Goal: Task Accomplishment & Management: Use online tool/utility

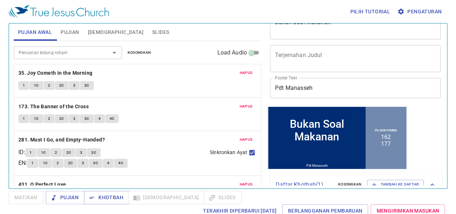
scroll to position [72, 0]
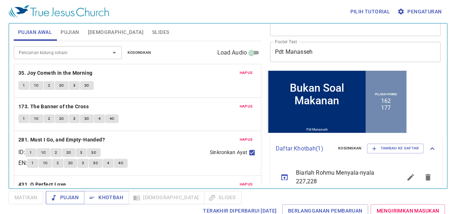
click at [71, 195] on span "Pujian" at bounding box center [65, 197] width 27 height 9
click at [77, 34] on span "Pujian" at bounding box center [70, 32] width 18 height 9
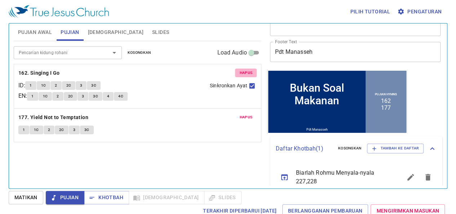
click at [242, 72] on span "Hapus" at bounding box center [245, 73] width 13 height 6
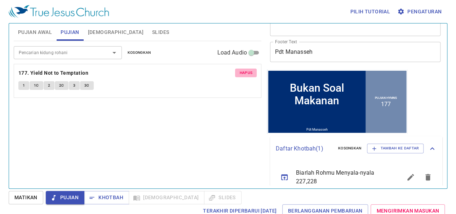
click at [242, 72] on span "Hapus" at bounding box center [245, 73] width 13 height 6
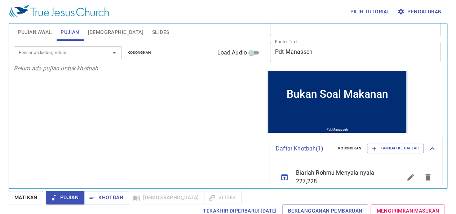
click at [89, 53] on input "Pencarian kidung rohani" at bounding box center [57, 52] width 83 height 8
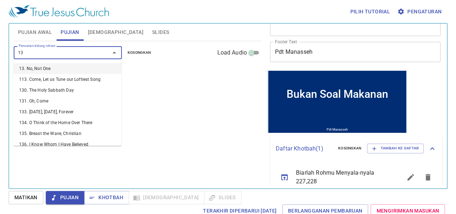
type input "131"
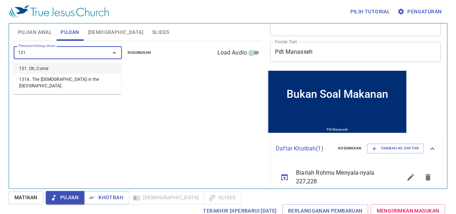
click at [34, 69] on li "131. Oh, Come" at bounding box center [67, 68] width 108 height 11
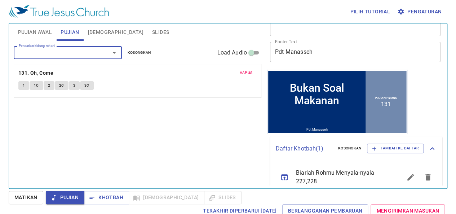
click at [52, 54] on input "Pencarian kidung rohani" at bounding box center [57, 52] width 83 height 8
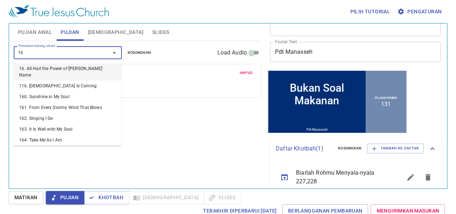
type input "162"
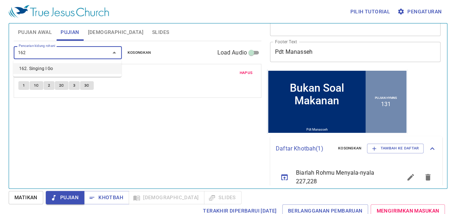
click at [41, 72] on li "162. Singing I Go" at bounding box center [67, 68] width 108 height 11
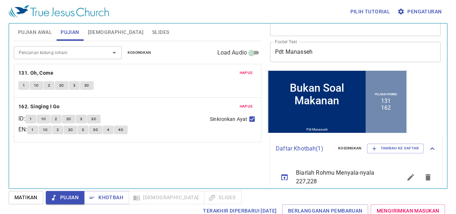
click at [323, 106] on div "Bukan Soal Makanan" at bounding box center [316, 93] width 95 height 25
click at [335, 86] on div "Bukan Soal Makanan" at bounding box center [316, 93] width 95 height 25
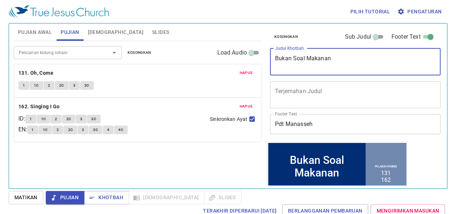
click at [350, 62] on textarea "Bukan Soal Makanan" at bounding box center [355, 62] width 160 height 14
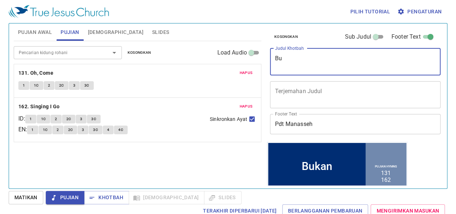
type textarea "B"
click at [352, 57] on textarea "Judul Khotbah" at bounding box center [355, 62] width 160 height 14
type textarea "k"
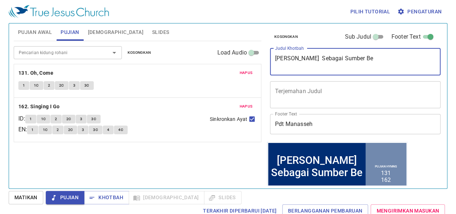
type textarea "Kesukaran Sebagai Sumber Ber"
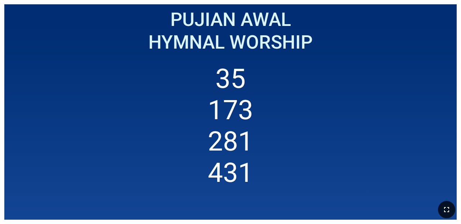
click at [291, 210] on icon "button" at bounding box center [446, 209] width 9 height 9
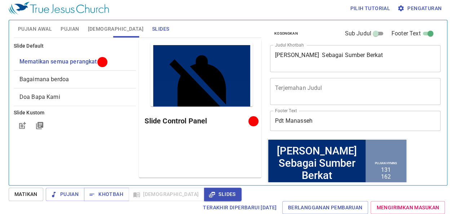
scroll to position [83, 0]
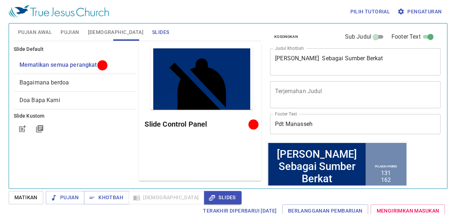
scroll to position [83, 0]
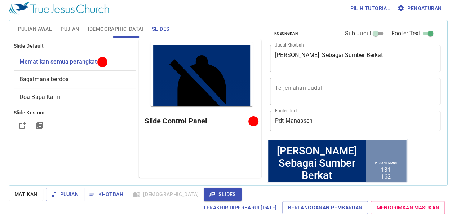
scroll to position [10, 0]
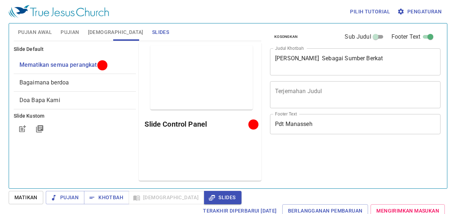
scroll to position [3, 0]
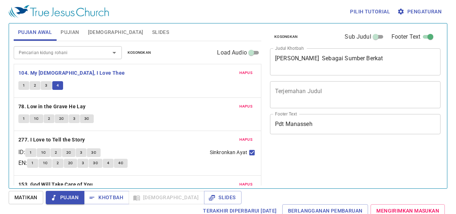
scroll to position [3, 0]
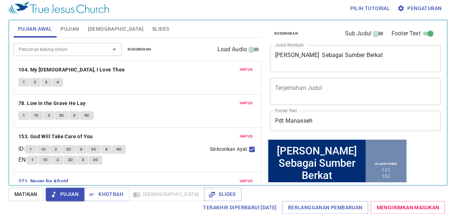
scroll to position [83, 0]
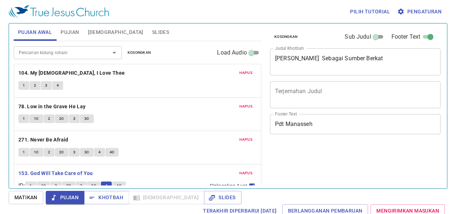
scroll to position [3, 0]
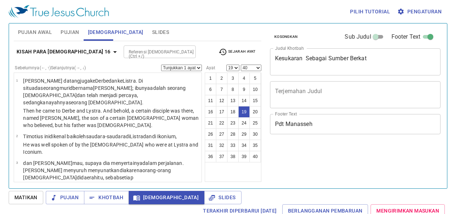
select select "19"
select select "40"
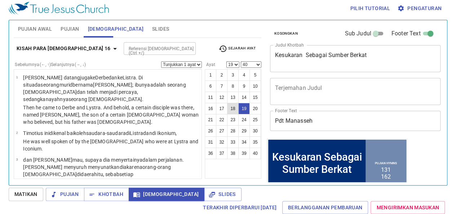
click at [255, 117] on button "25" at bounding box center [255, 120] width 12 height 12
click at [256, 118] on button "25" at bounding box center [255, 120] width 12 height 12
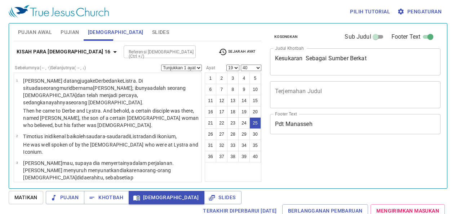
select select "19"
select select "40"
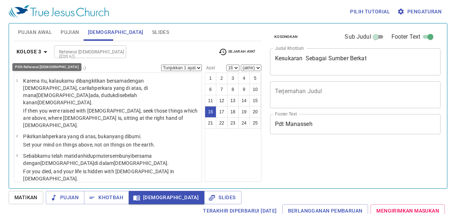
select select "16"
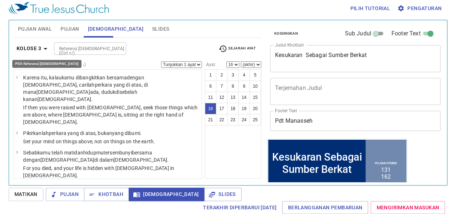
scroll to position [83, 0]
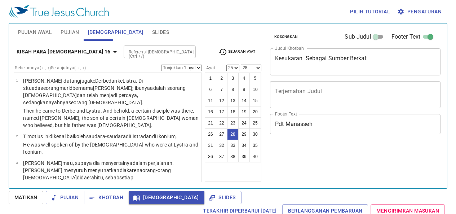
select select "25"
select select "28"
select select "25"
select select "28"
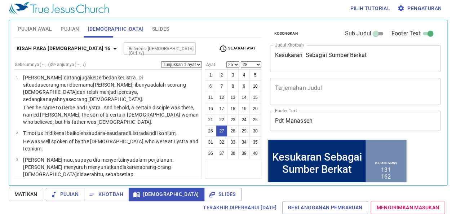
scroll to position [83, 0]
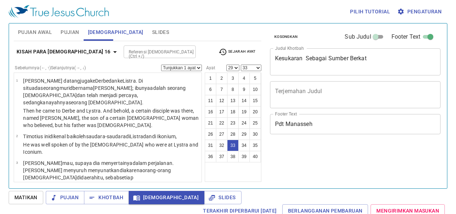
select select "29"
select select "33"
select select "28"
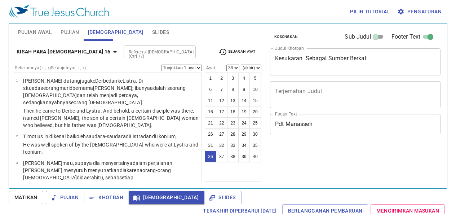
select select "36"
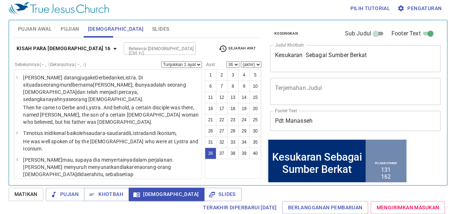
scroll to position [83, 0]
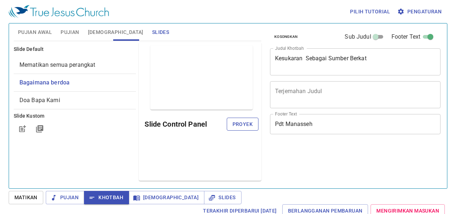
scroll to position [3, 0]
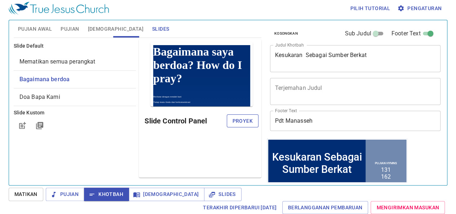
click at [245, 119] on span "Proyek" at bounding box center [242, 120] width 20 height 9
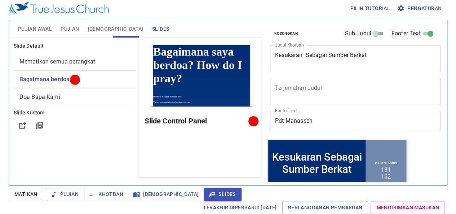
scroll to position [83, 0]
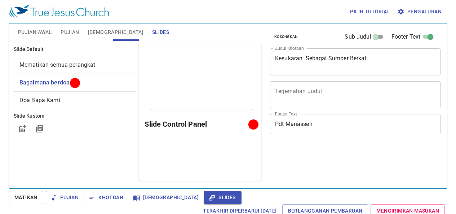
scroll to position [3, 0]
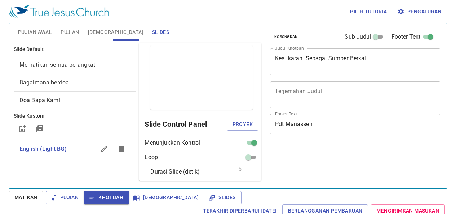
scroll to position [3, 0]
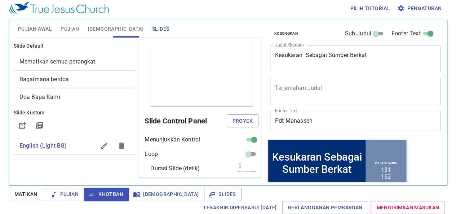
click at [85, 168] on div "Slide Default Mematikan semua perangkat Bagaimana berdoa Doa Bapa Kami Slide Ku…" at bounding box center [74, 108] width 125 height 141
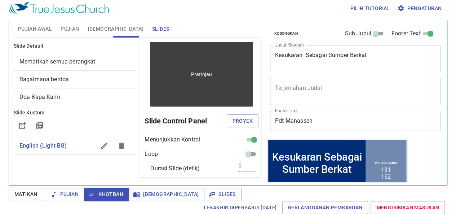
scroll to position [83, 0]
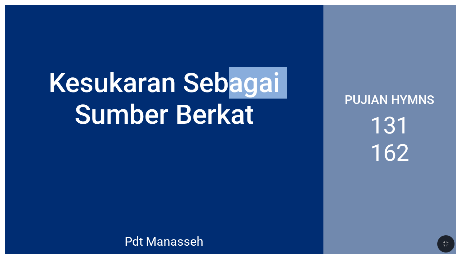
drag, startPoint x: 228, startPoint y: 71, endPoint x: 27, endPoint y: 104, distance: 203.0
click at [27, 104] on div "Kesukaran Sebagai Sumber Berkat" at bounding box center [164, 98] width 308 height 63
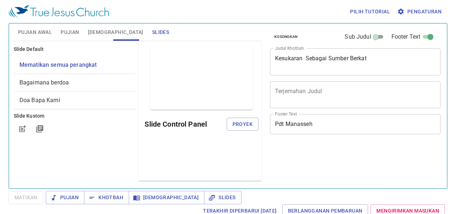
scroll to position [3, 0]
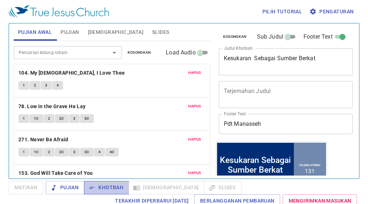
click at [117, 187] on span "Khotbah" at bounding box center [107, 187] width 34 height 9
click at [148, 26] on button "Slides" at bounding box center [161, 31] width 26 height 17
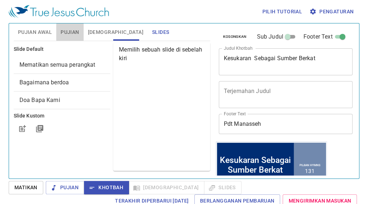
drag, startPoint x: 75, startPoint y: 31, endPoint x: 90, endPoint y: 33, distance: 16.1
click at [76, 31] on span "Pujian" at bounding box center [70, 32] width 18 height 9
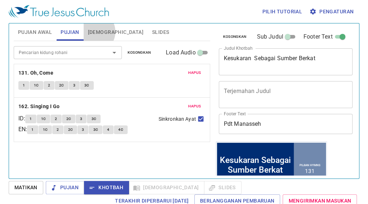
click at [94, 32] on span "[DEMOGRAPHIC_DATA]" at bounding box center [115, 32] width 55 height 9
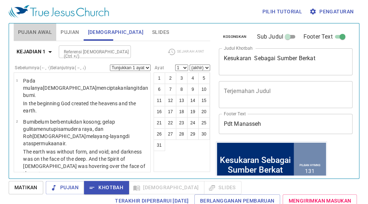
click at [36, 30] on span "Pujian Awal" at bounding box center [35, 32] width 34 height 9
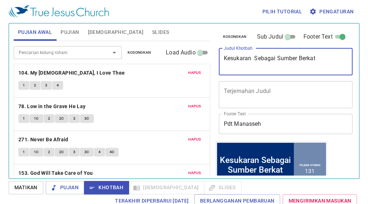
click at [296, 66] on textarea "Kesukaran Sebagai Sumber Berkat" at bounding box center [286, 62] width 124 height 14
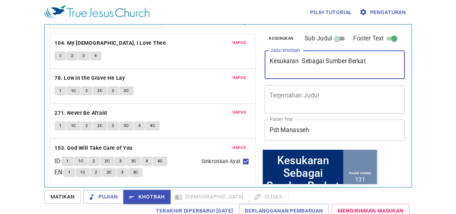
scroll to position [22, 0]
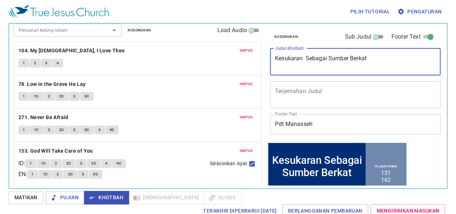
drag, startPoint x: 378, startPoint y: 61, endPoint x: 235, endPoint y: 69, distance: 143.6
click at [235, 69] on div "Pujian Awal Pujian [DEMOGRAPHIC_DATA] Slides Pencarian kidung rohani Pencarian …" at bounding box center [228, 103] width 434 height 165
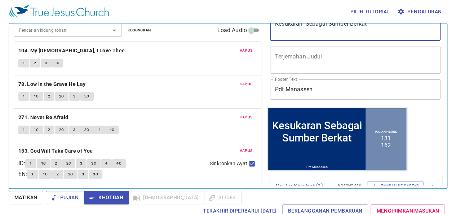
scroll to position [0, 0]
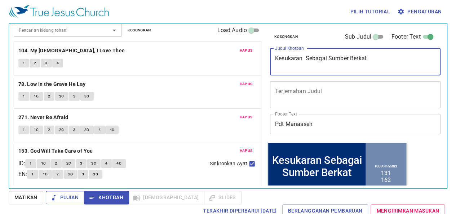
click at [66, 199] on span "Pujian" at bounding box center [65, 197] width 27 height 9
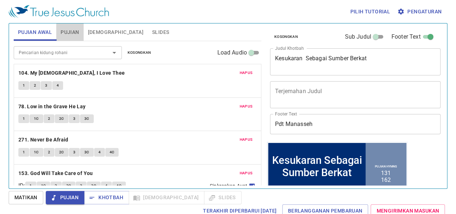
click at [80, 33] on button "Pujian" at bounding box center [69, 31] width 27 height 17
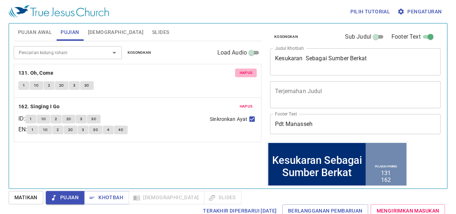
click at [247, 72] on span "Hapus" at bounding box center [245, 73] width 13 height 6
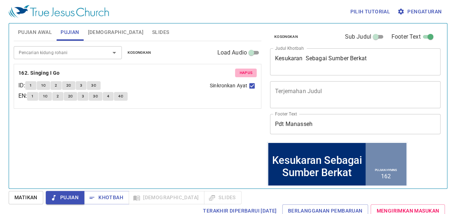
click at [249, 71] on span "Hapus" at bounding box center [245, 73] width 13 height 6
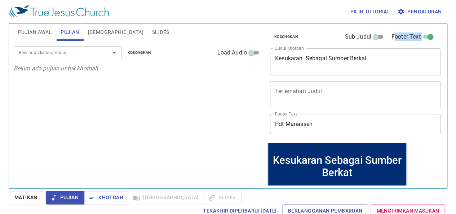
drag, startPoint x: 388, startPoint y: 43, endPoint x: 378, endPoint y: 47, distance: 11.6
click at [367, 47] on div "Kosongkan Sub Judul Footer Text Judul Khotbah Kesukaran Sebagai Sumber Berkat x…" at bounding box center [354, 82] width 175 height 118
click at [367, 58] on textarea "Kesukaran Sebagai Sumber Berkat" at bounding box center [355, 62] width 160 height 14
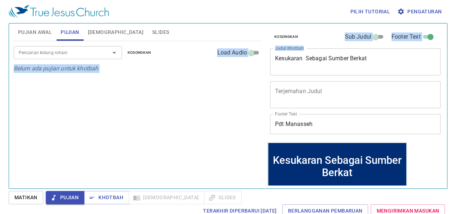
drag, startPoint x: 394, startPoint y: 53, endPoint x: 252, endPoint y: 61, distance: 142.6
click at [252, 61] on div "Pujian Awal Pujian Alkitab Slides Pencarian kidung rohani Pencarian kidung roha…" at bounding box center [228, 103] width 434 height 165
click at [353, 67] on textarea "Kesukaran Sebagai Sumber Berkat" at bounding box center [355, 62] width 160 height 14
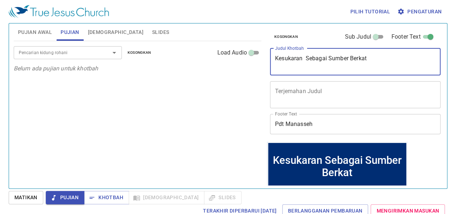
click at [367, 63] on textarea "Kesukaran Sebagai Sumber Berkat" at bounding box center [355, 62] width 160 height 14
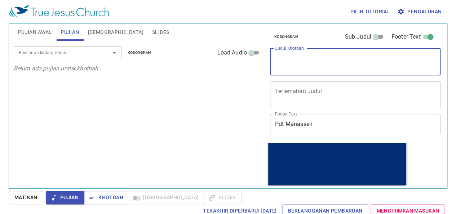
type textarea "d"
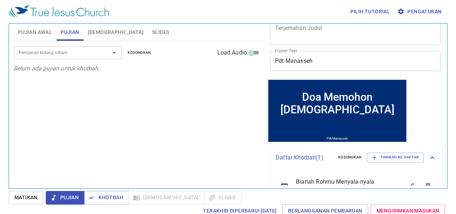
scroll to position [72, 0]
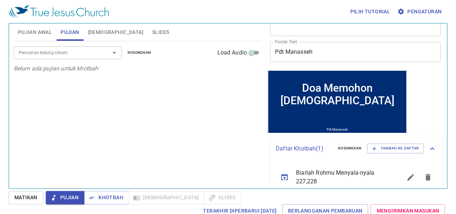
type textarea "Doa Memohon Roh Kudus"
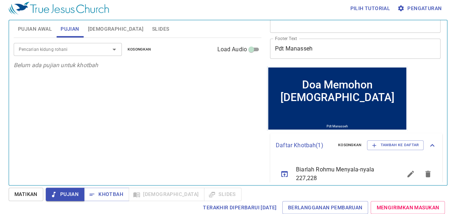
click at [170, 138] on div "Pencarian kidung rohani Pencarian kidung rohani Kosongkan Load Audio Belum ada …" at bounding box center [138, 108] width 248 height 141
click at [251, 152] on div "Pencarian kidung rohani Pencarian kidung rohani Kosongkan Load Audio Belum ada …" at bounding box center [138, 108] width 248 height 141
click at [152, 24] on span "Slides" at bounding box center [160, 28] width 17 height 9
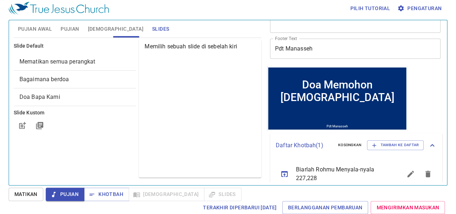
click at [152, 32] on div "Pujian Awal Pujian Alkitab Slides" at bounding box center [138, 28] width 248 height 17
click at [15, 193] on span "Matikan" at bounding box center [25, 194] width 23 height 9
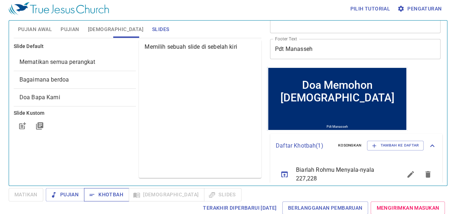
click at [115, 193] on span "Khotbah" at bounding box center [107, 194] width 34 height 9
click at [152, 30] on span "Slides" at bounding box center [160, 29] width 17 height 9
click at [94, 65] on span "Mematikan semua perangkat" at bounding box center [74, 62] width 111 height 9
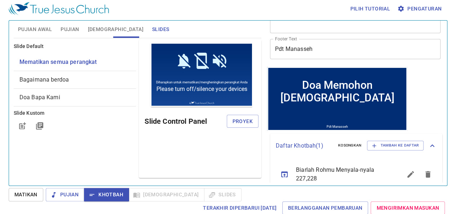
scroll to position [0, 0]
click at [91, 144] on div "Slide Default Mematikan semua perangkat Bagaimana berdoa Doa Bapa Kami Slide Ku…" at bounding box center [74, 108] width 125 height 141
click at [70, 26] on span "Pujian" at bounding box center [70, 29] width 18 height 9
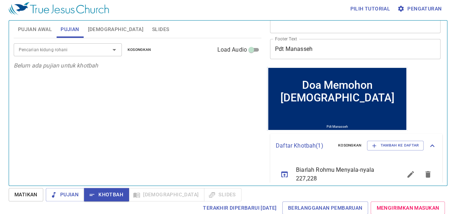
click at [91, 54] on div "Pencarian kidung rohani" at bounding box center [68, 49] width 108 height 13
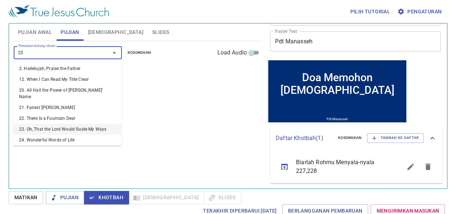
type input "252"
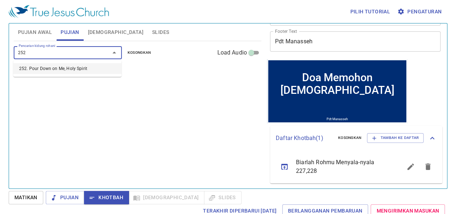
click at [94, 68] on li "252. Pour Down on Me, Holy Spirit" at bounding box center [67, 68] width 108 height 11
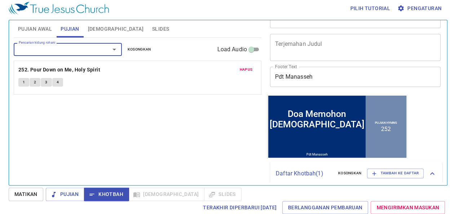
scroll to position [10, 0]
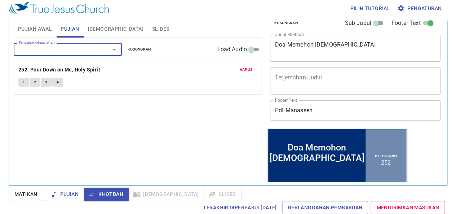
click at [152, 32] on span "Slides" at bounding box center [160, 28] width 17 height 9
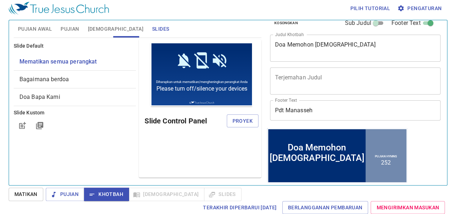
click at [70, 31] on span "Pujian" at bounding box center [70, 28] width 18 height 9
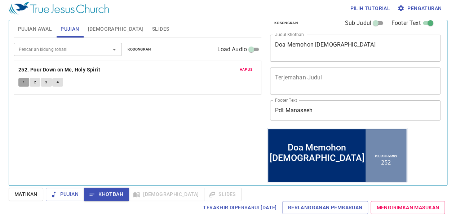
click at [22, 82] on button "1" at bounding box center [23, 82] width 11 height 9
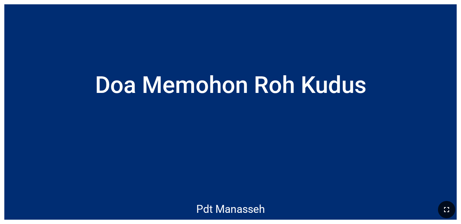
click at [291, 213] on icon "button" at bounding box center [446, 209] width 9 height 9
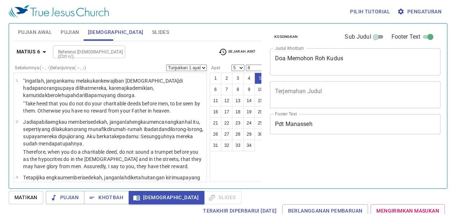
select select "5"
select select "8"
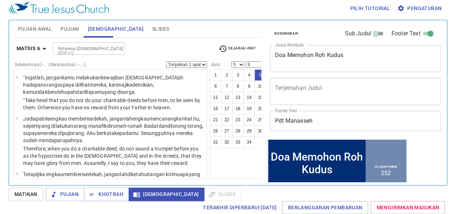
scroll to position [10, 0]
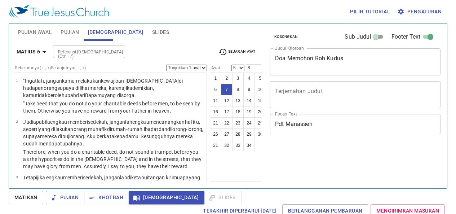
select select "5"
select select "8"
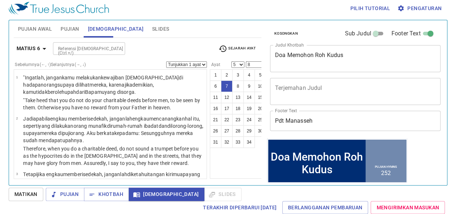
scroll to position [83, 0]
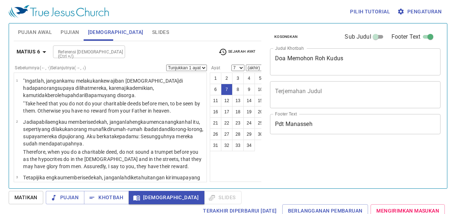
select select "7"
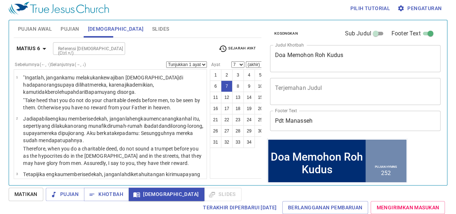
scroll to position [83, 0]
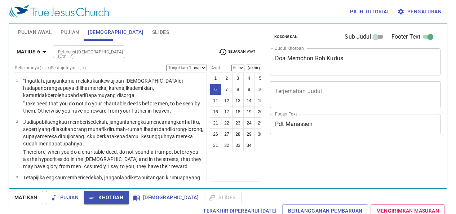
select select "6"
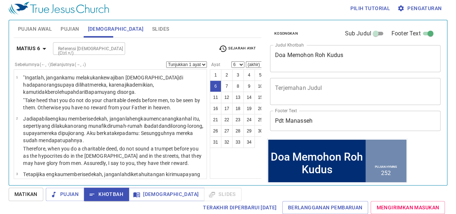
scroll to position [83, 0]
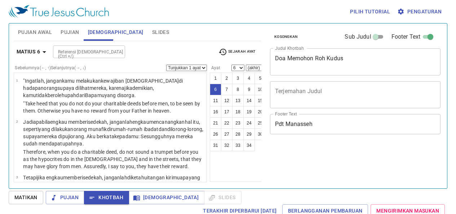
select select "6"
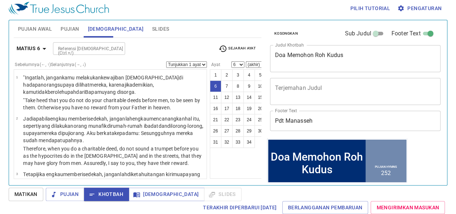
scroll to position [83, 0]
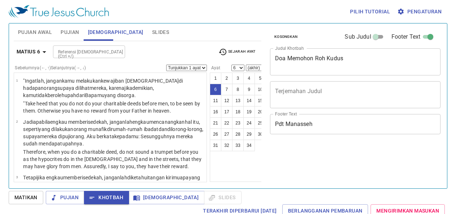
select select "6"
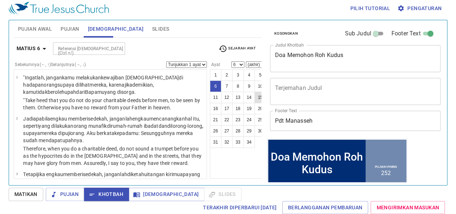
scroll to position [83, 0]
